Goal: Find specific page/section: Find specific page/section

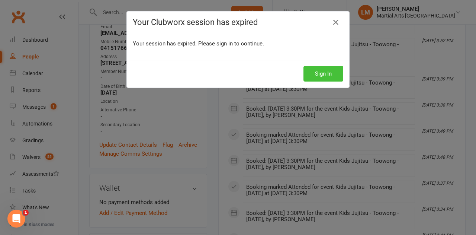
click at [314, 74] on button "Sign In" at bounding box center [324, 74] width 40 height 16
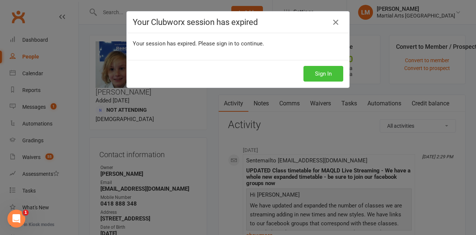
click at [313, 74] on button "Sign In" at bounding box center [324, 74] width 40 height 16
